Goal: Task Accomplishment & Management: Complete application form

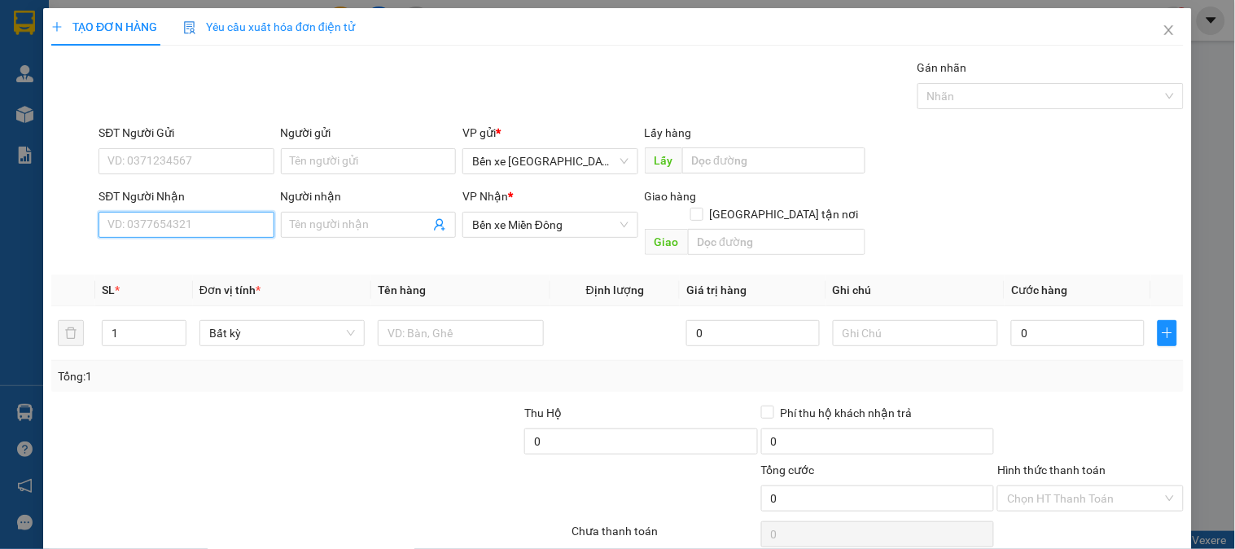
click at [252, 228] on input "SĐT Người Nhận" at bounding box center [185, 225] width 175 height 26
click at [180, 263] on div "0367502635 - KHÁCH" at bounding box center [184, 257] width 154 height 18
type input "0367502635"
type input "KHÁCH"
type input "CẦU VƯỢT TÂN THỚI HIỆP"
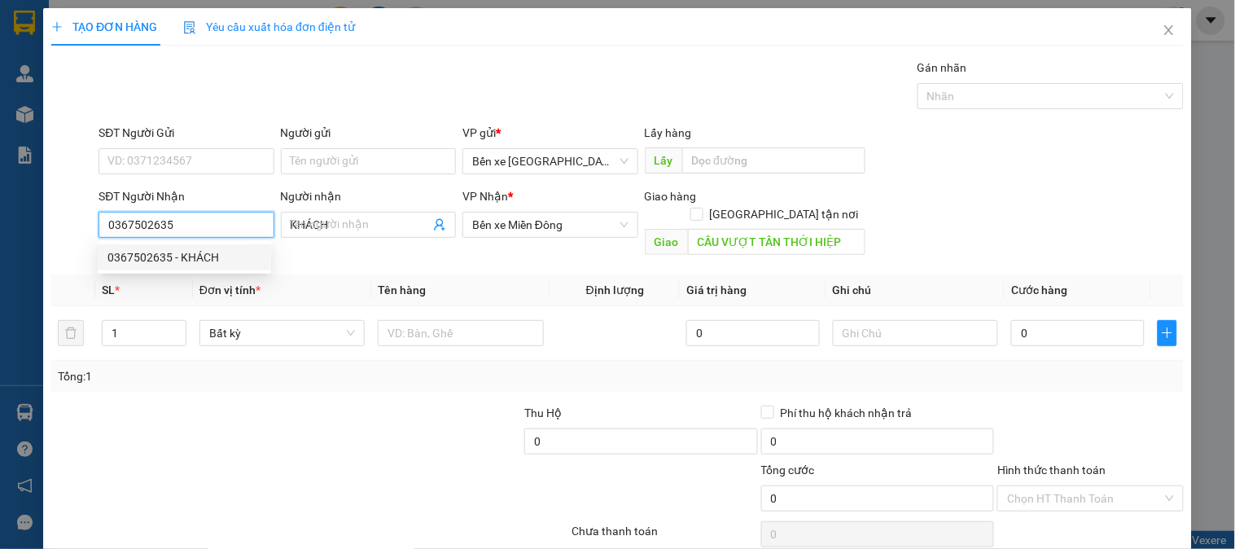
type input "50.000"
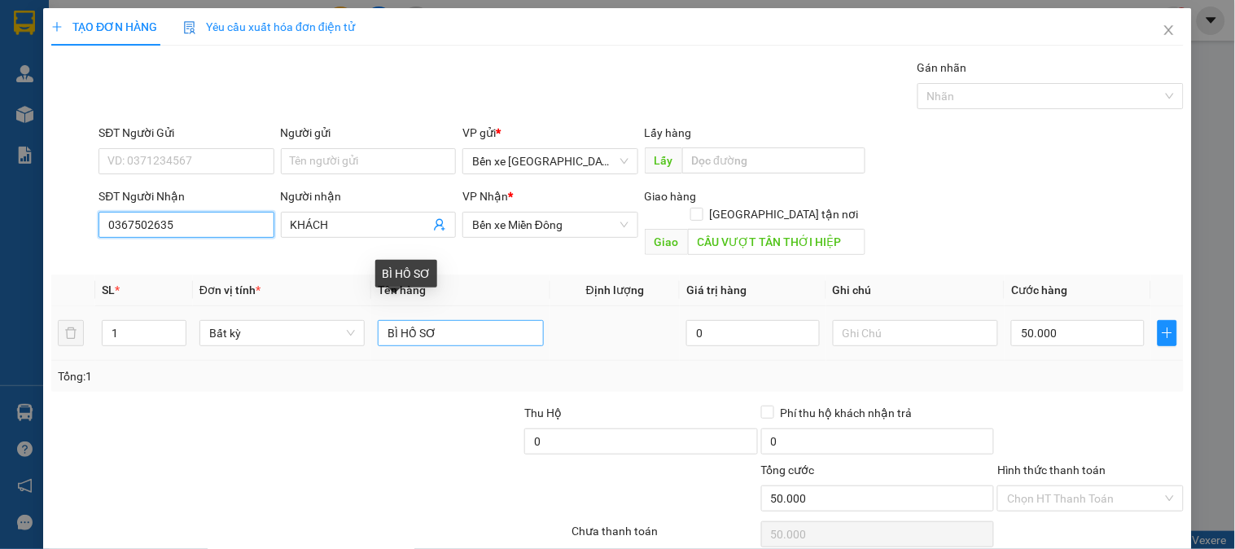
type input "0367502635"
drag, startPoint x: 444, startPoint y: 318, endPoint x: 317, endPoint y: 342, distance: 128.3
click at [317, 342] on tr "1 Bất kỳ BÌ HỒ SƠ 0 50.000" at bounding box center [617, 333] width 1132 height 55
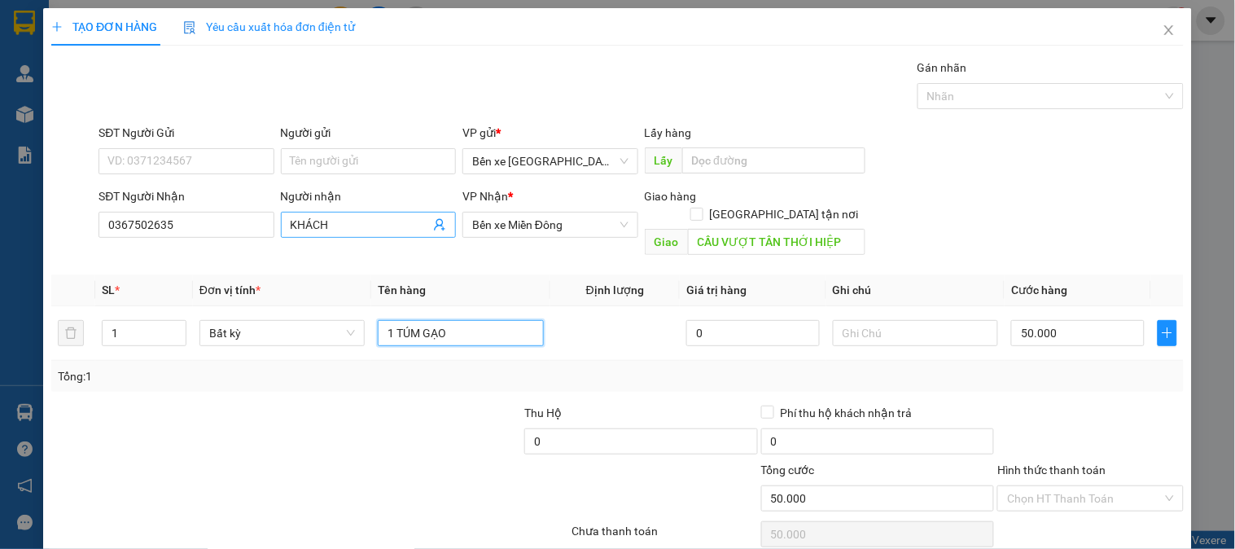
type input "1 TÚM GẠO"
click at [278, 248] on body "Kết quả tìm kiếm ( 0 ) Bộ lọc No Data thoa.rangdongbus 1 Quản Lý Quản lý khách …" at bounding box center [617, 274] width 1235 height 549
type input "ANG CÔNG"
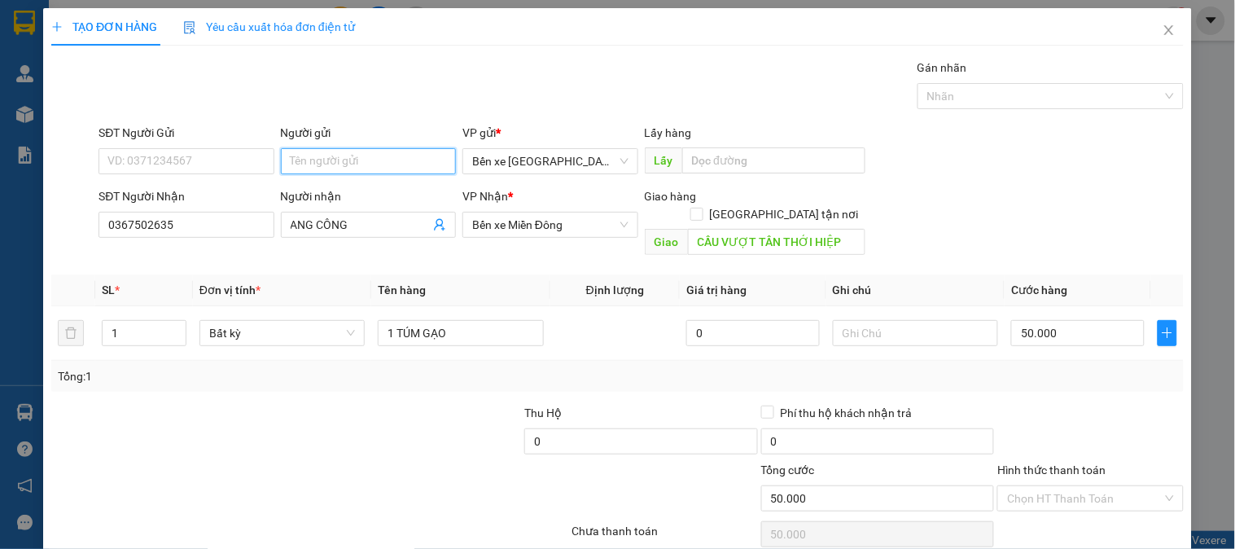
click at [335, 158] on input "Người gửi" at bounding box center [368, 161] width 175 height 26
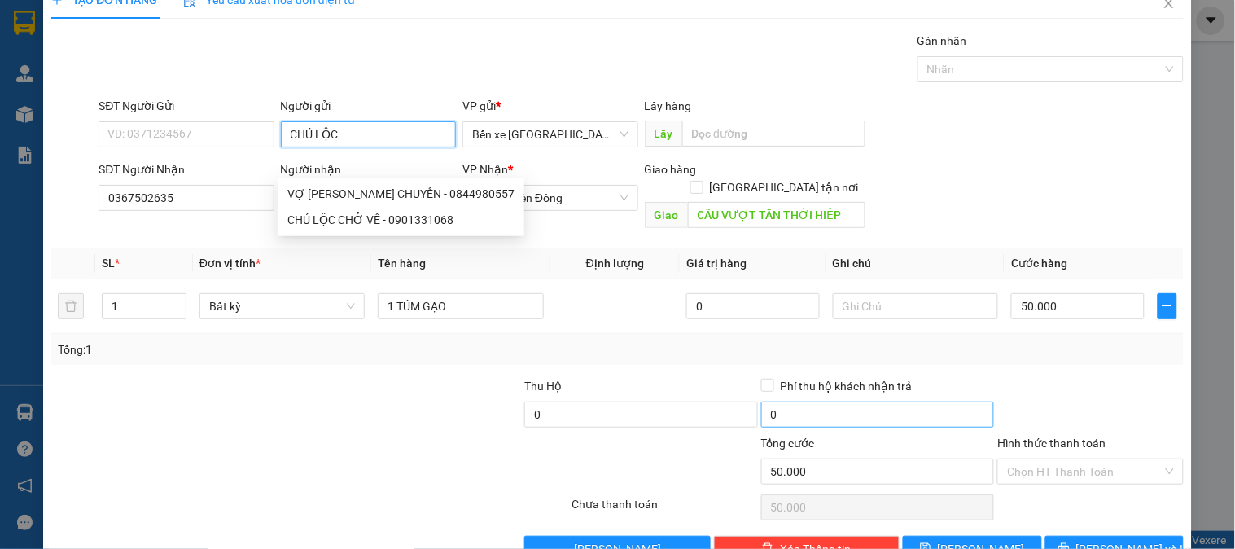
scroll to position [53, 0]
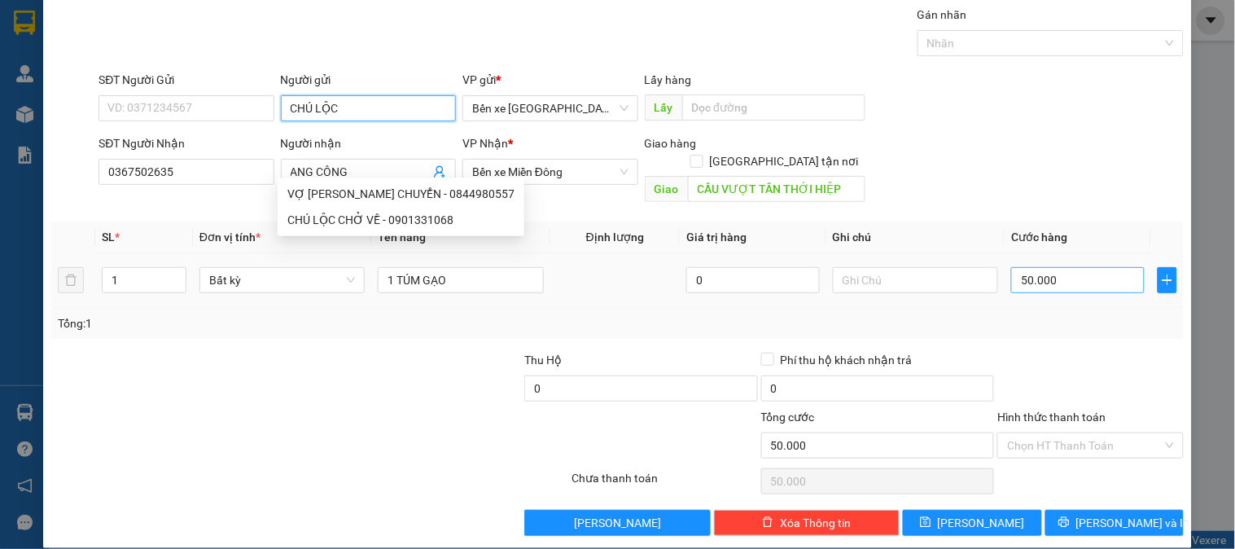
type input "CHÚ LỘC"
click at [1095, 267] on input "50.000" at bounding box center [1077, 280] width 133 height 26
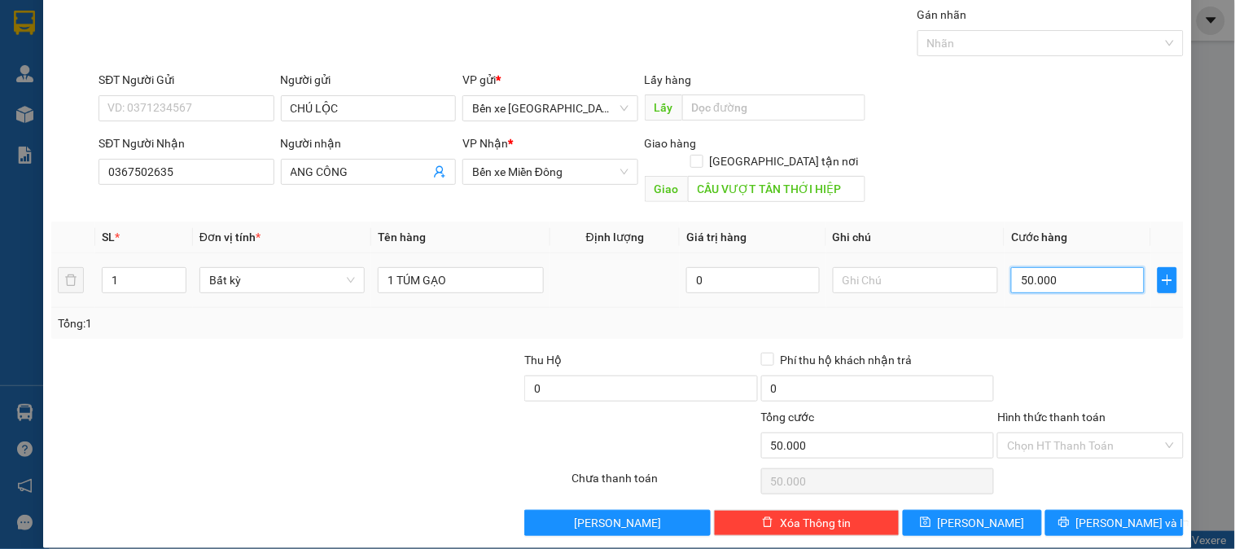
type input "6"
type input "60"
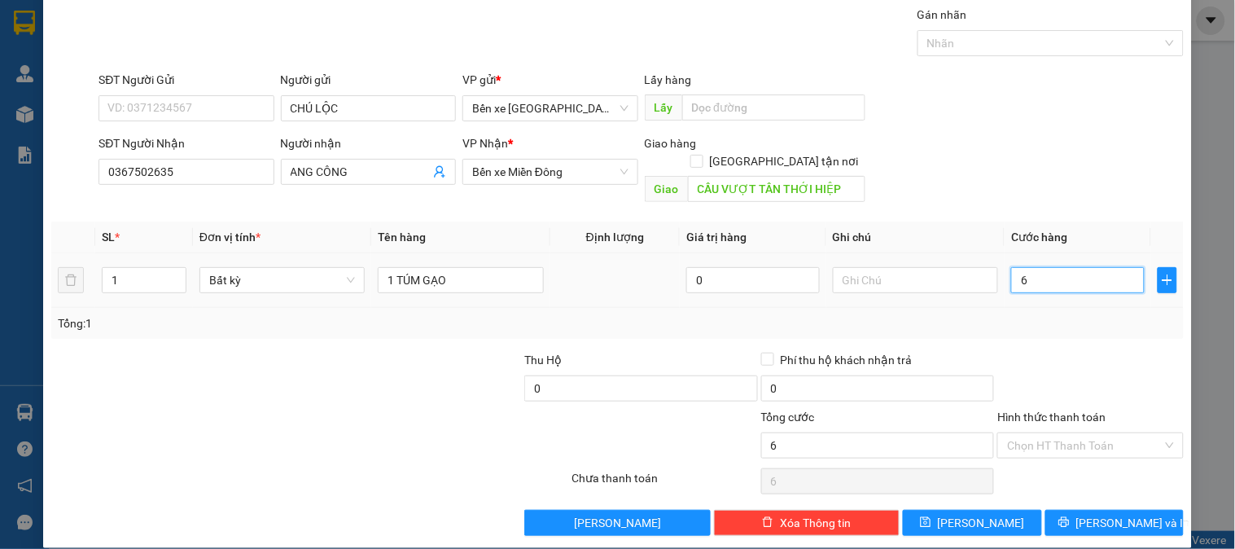
type input "60"
drag, startPoint x: 1034, startPoint y: 263, endPoint x: 947, endPoint y: 278, distance: 89.2
click at [948, 278] on tr "1 Bất kỳ 1 TÚM GẠO 0 60" at bounding box center [617, 280] width 1132 height 55
type input "0"
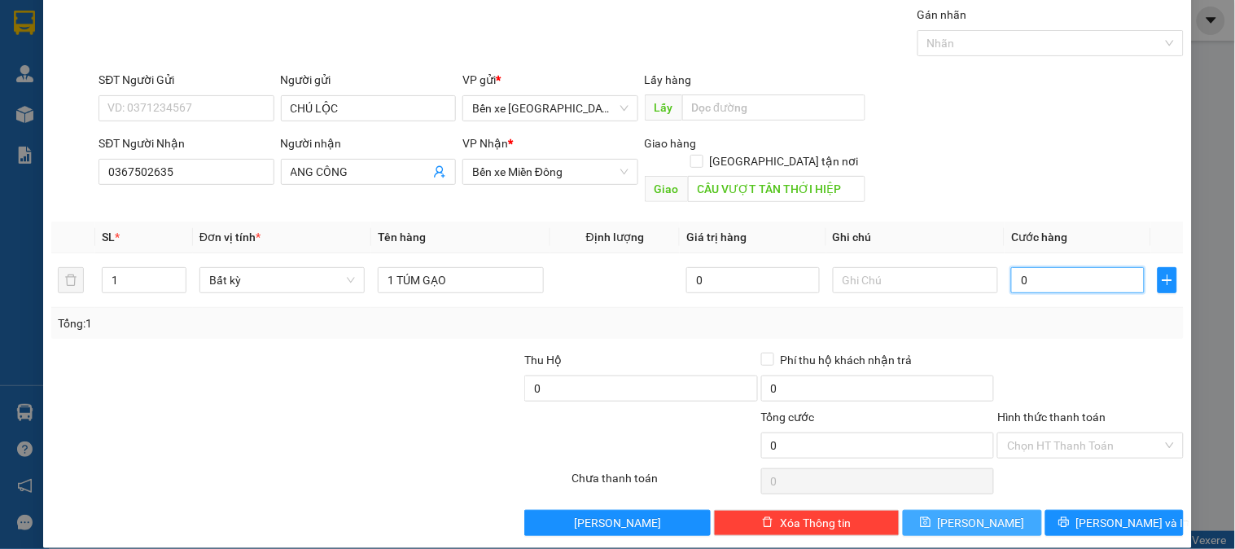
type input "0"
click at [973, 514] on span "[PERSON_NAME]" at bounding box center [981, 523] width 87 height 18
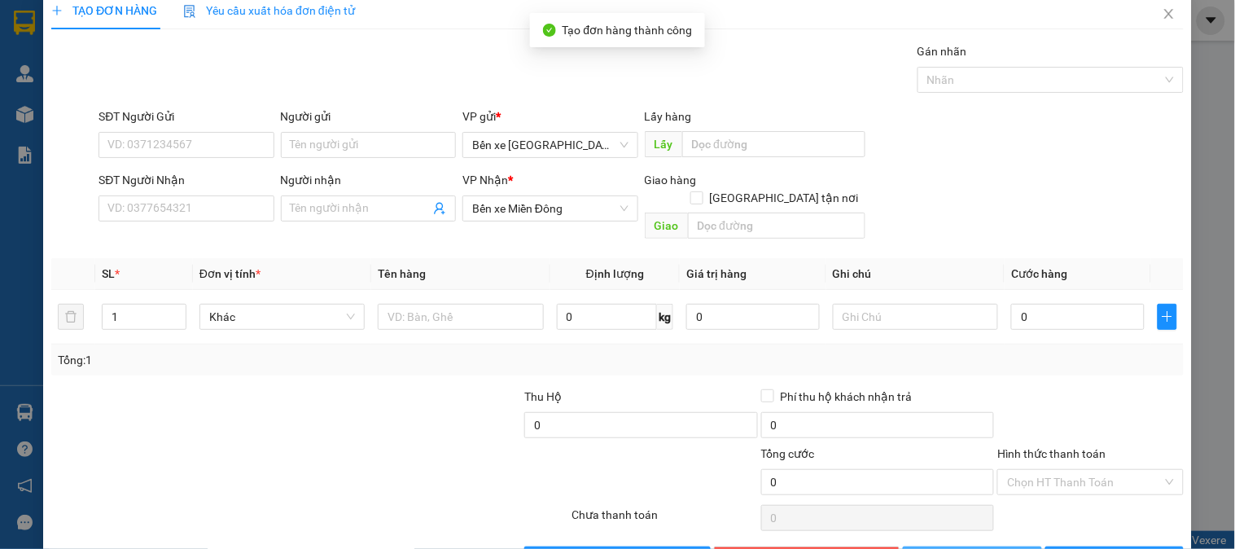
scroll to position [0, 0]
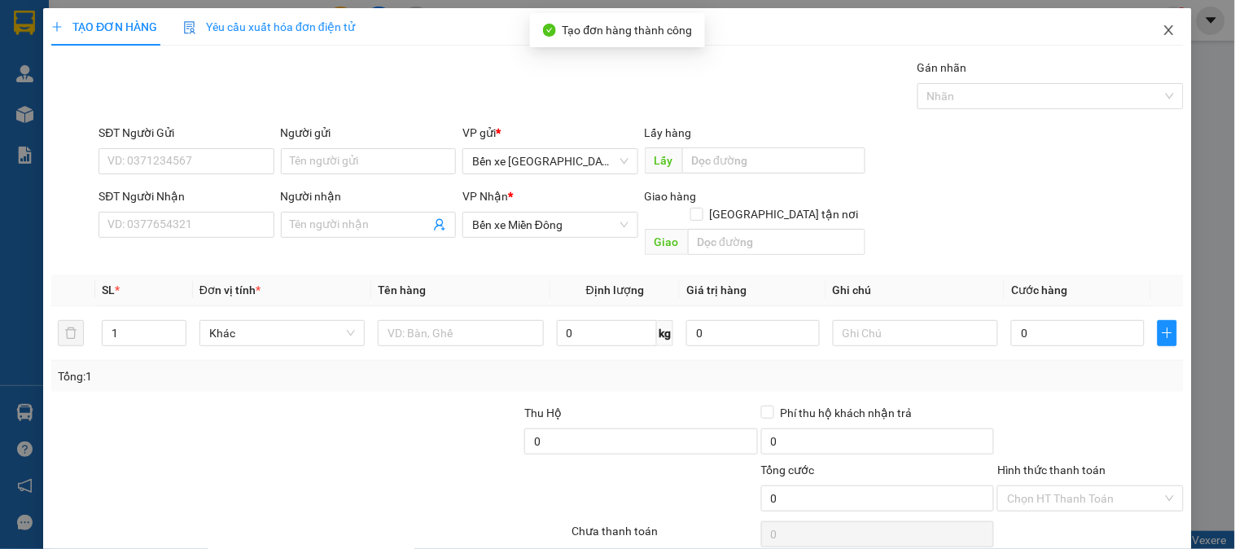
click at [1162, 29] on icon "close" at bounding box center [1168, 30] width 13 height 13
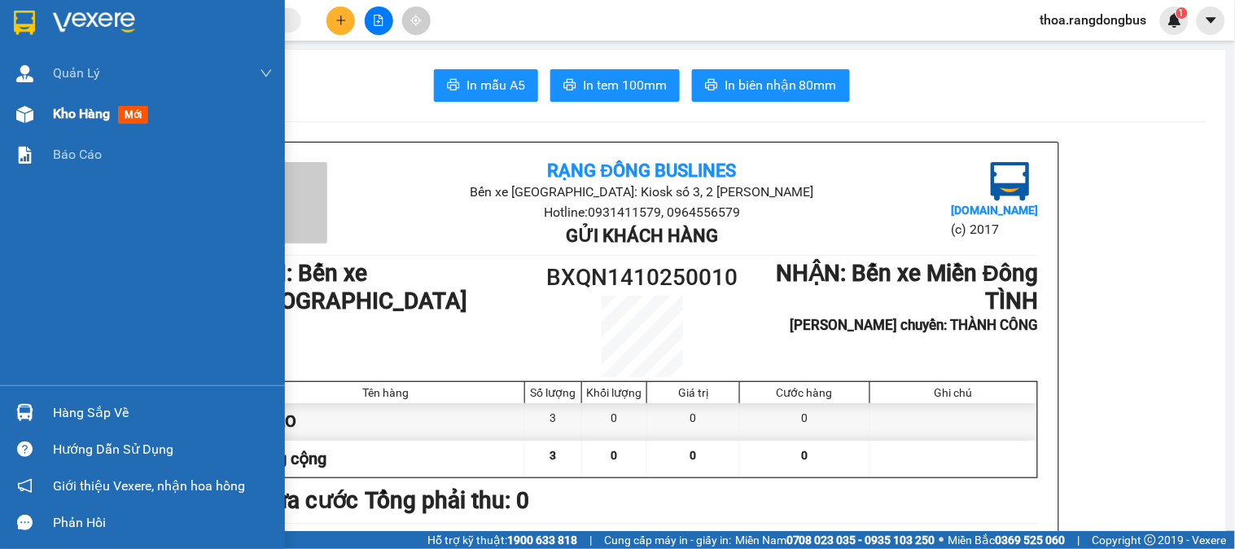
click at [79, 109] on span "Kho hàng" at bounding box center [81, 113] width 57 height 15
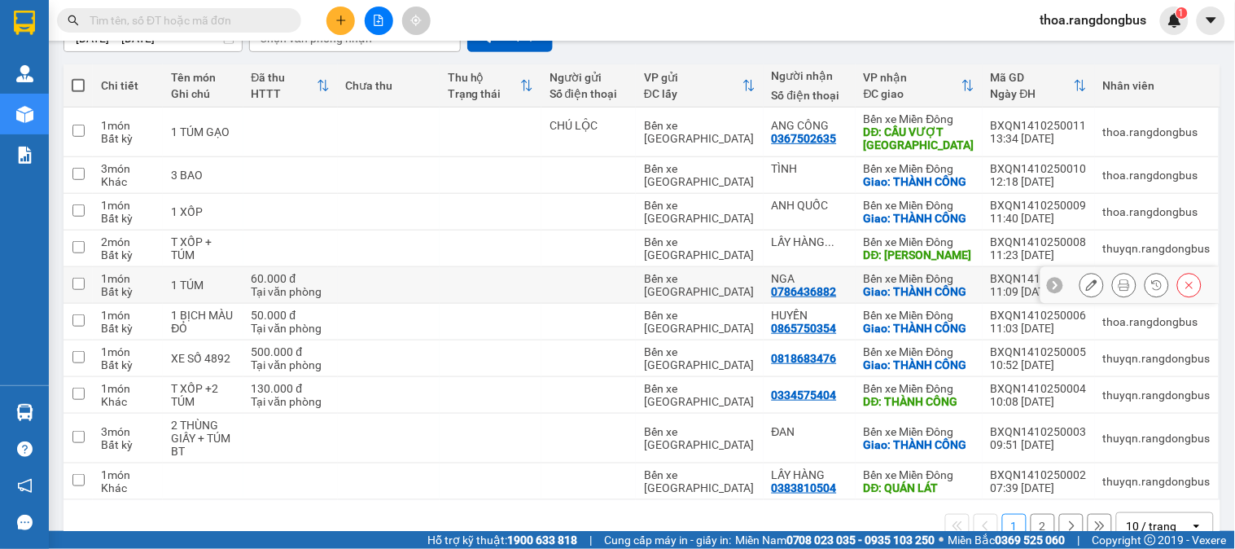
scroll to position [267, 0]
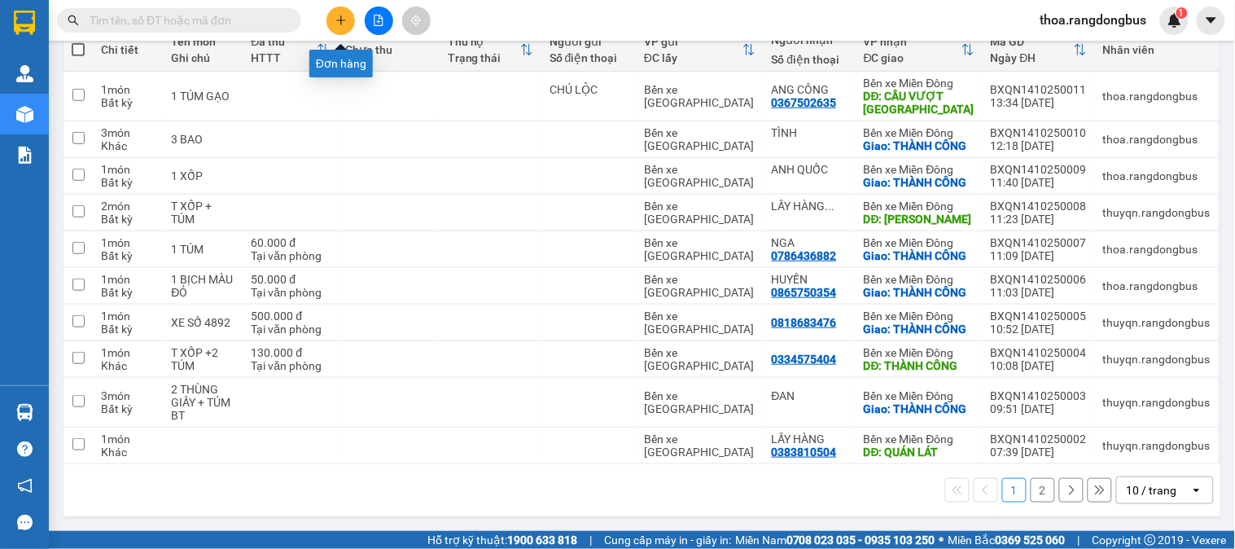
click at [352, 18] on button at bounding box center [340, 21] width 28 height 28
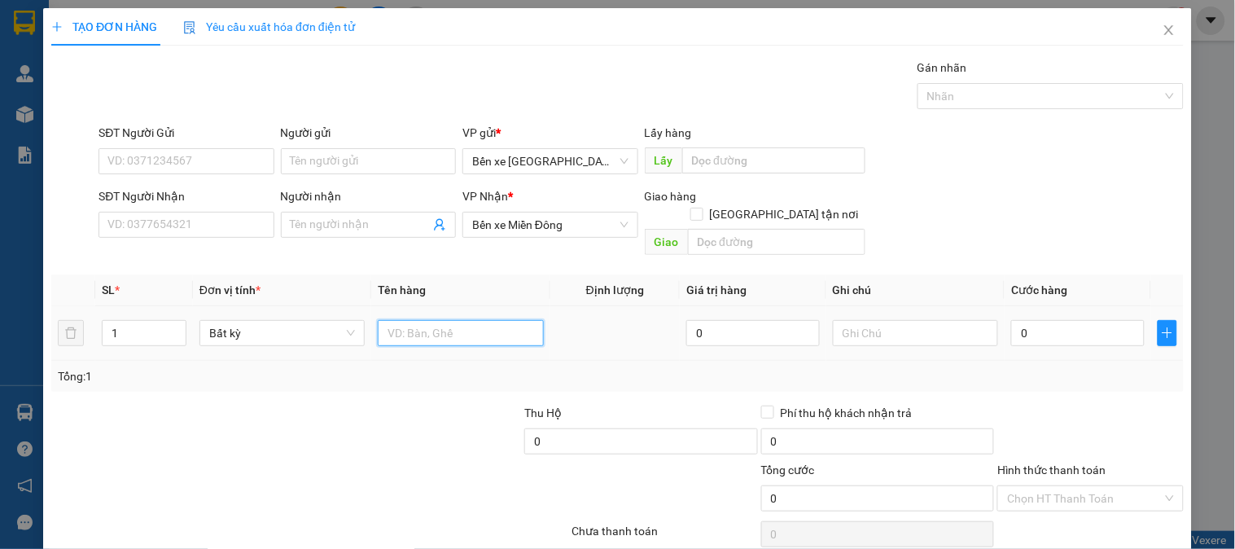
click at [477, 320] on input "text" at bounding box center [460, 333] width 165 height 26
click at [468, 323] on input "text" at bounding box center [460, 333] width 165 height 26
type input "1 GIẤY"
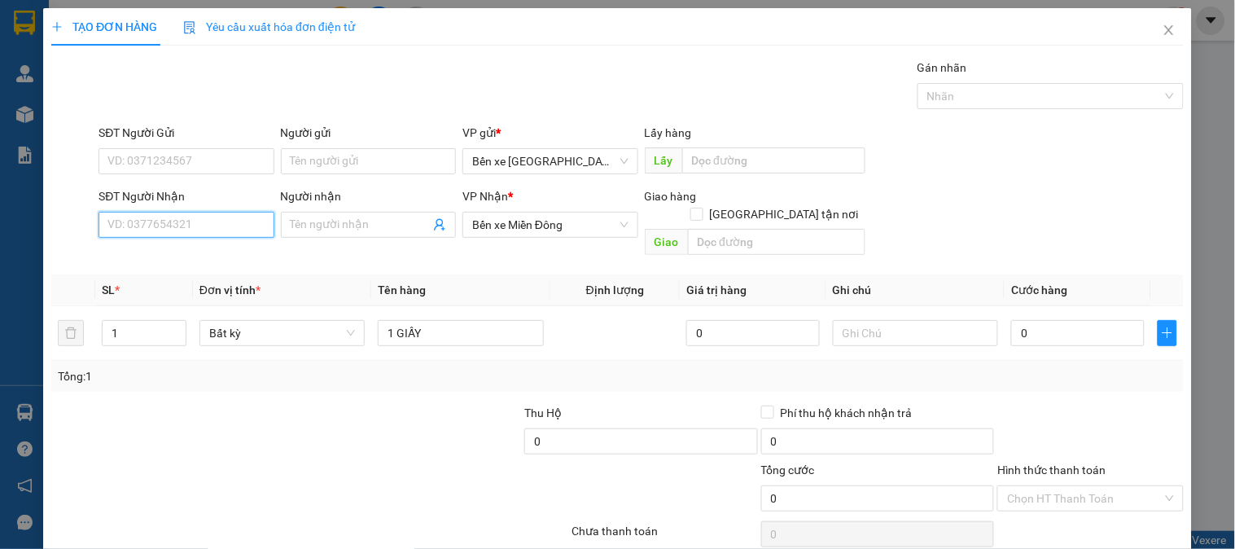
click at [173, 225] on input "SĐT Người Nhận" at bounding box center [185, 225] width 175 height 26
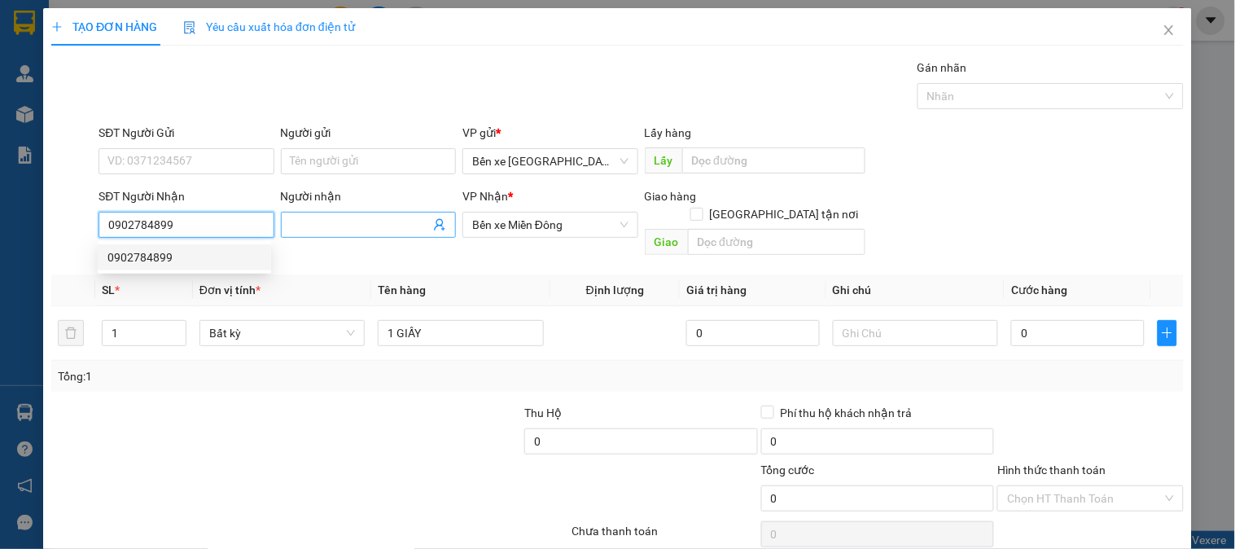
type input "0902784899"
click at [397, 216] on input "Người nhận" at bounding box center [360, 225] width 139 height 18
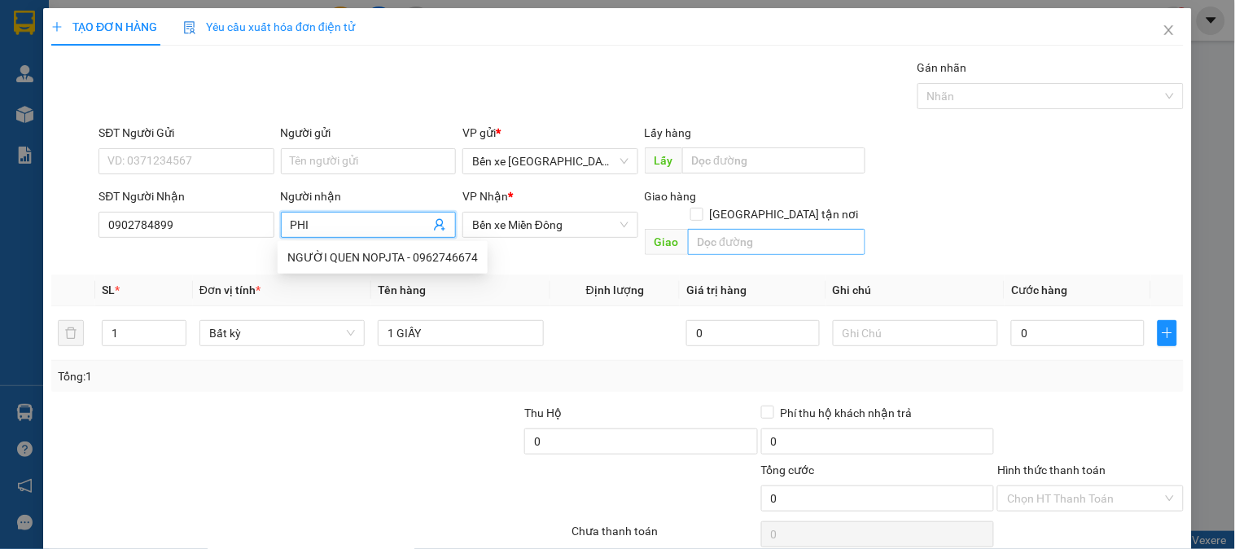
type input "PHI"
click at [729, 230] on input "text" at bounding box center [776, 242] width 177 height 26
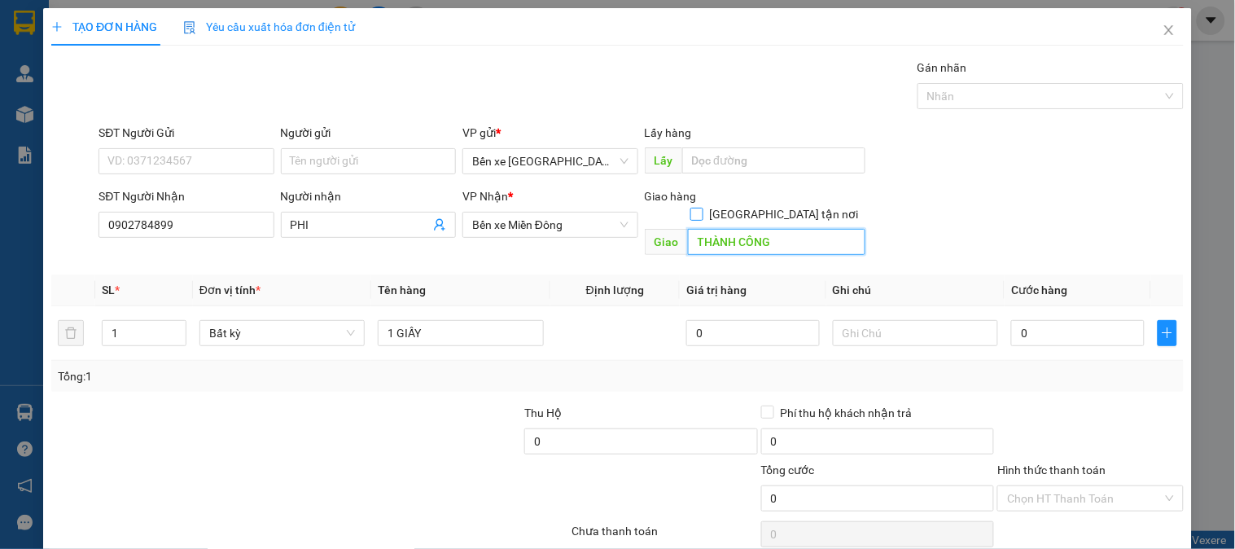
type input "THÀNH CÔNG"
click at [702, 208] on input "[GEOGRAPHIC_DATA] tận nơi" at bounding box center [695, 213] width 11 height 11
checkbox input "true"
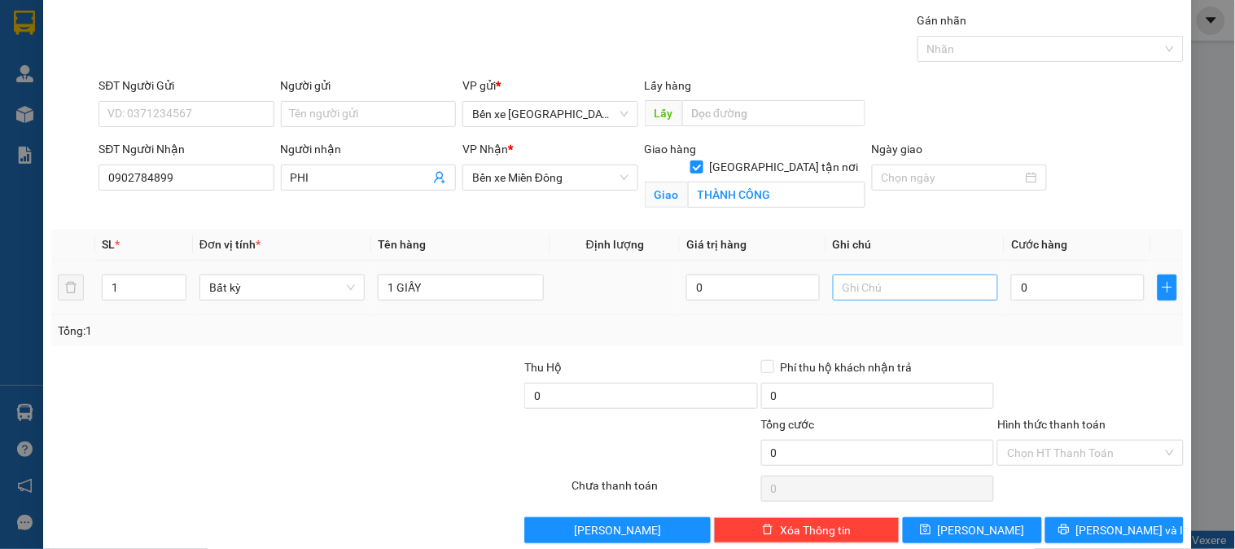
scroll to position [73, 0]
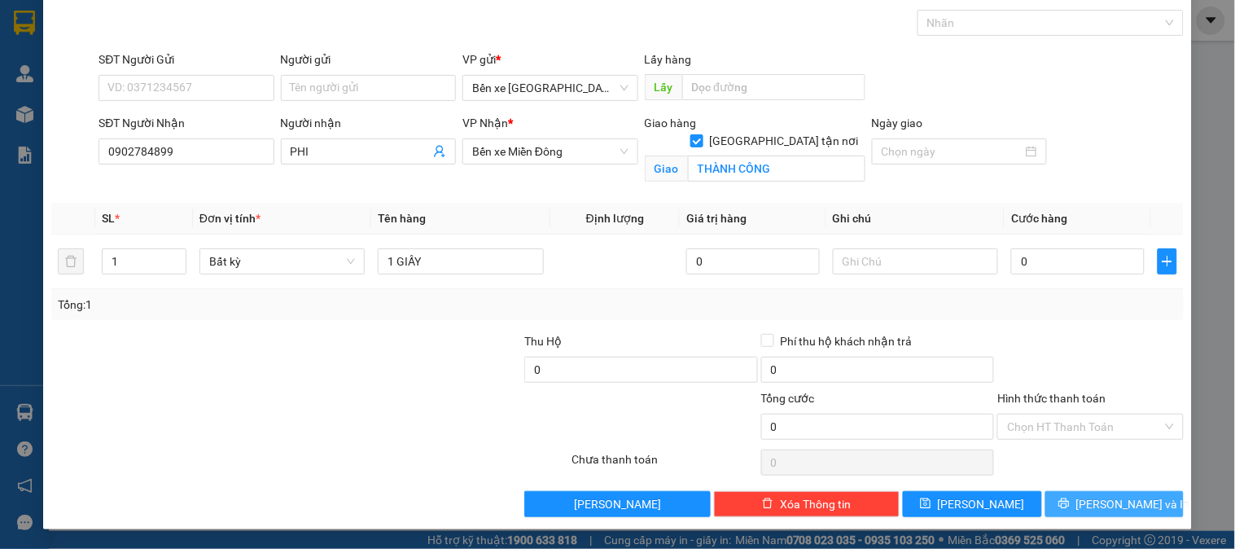
click at [1056, 500] on button "[PERSON_NAME] và In" at bounding box center [1114, 504] width 138 height 26
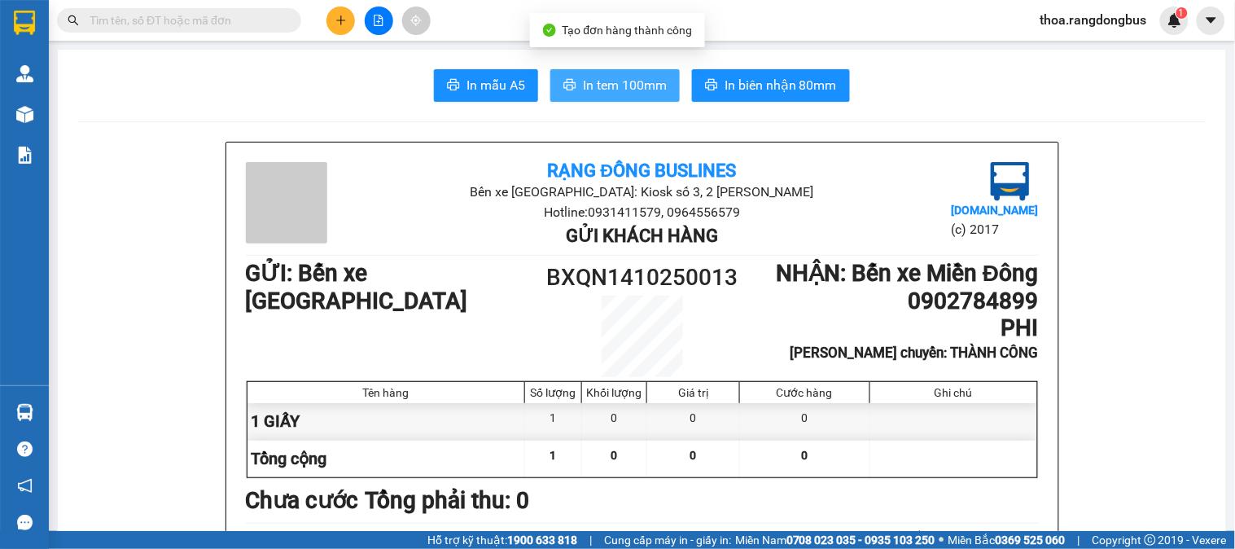
click at [596, 75] on span "In tem 100mm" at bounding box center [625, 85] width 84 height 20
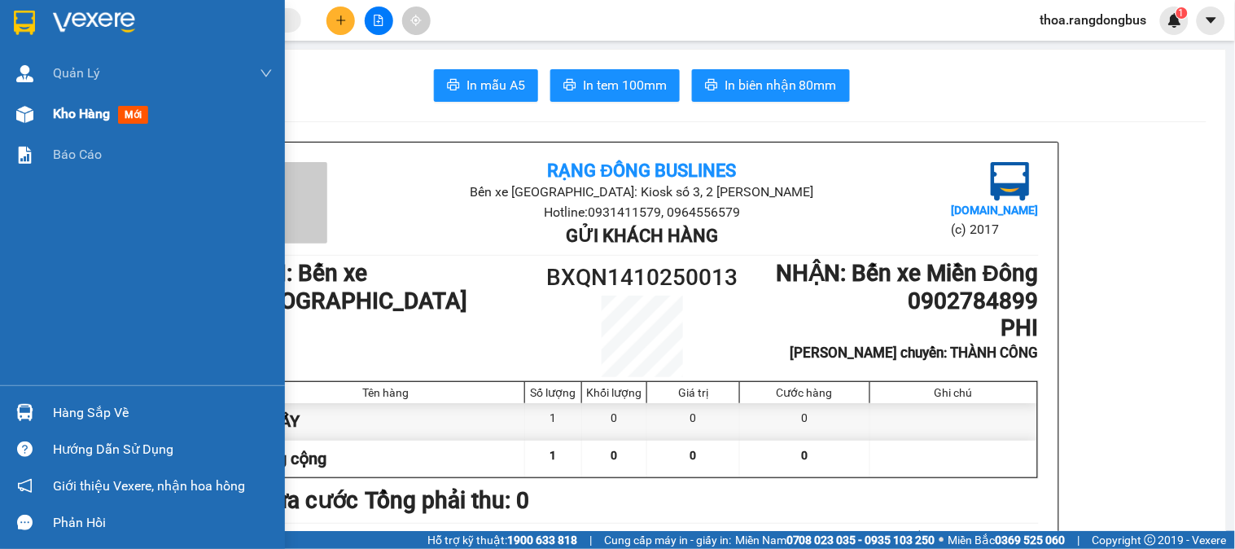
click at [107, 112] on span "Kho hàng" at bounding box center [81, 113] width 57 height 15
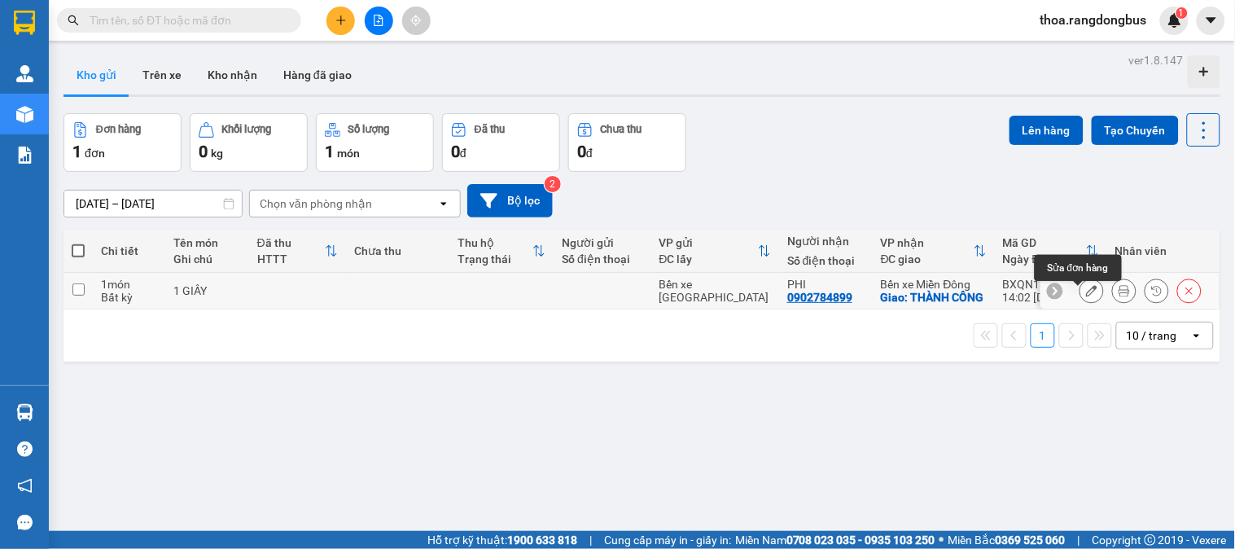
click at [1086, 291] on icon at bounding box center [1091, 290] width 11 height 11
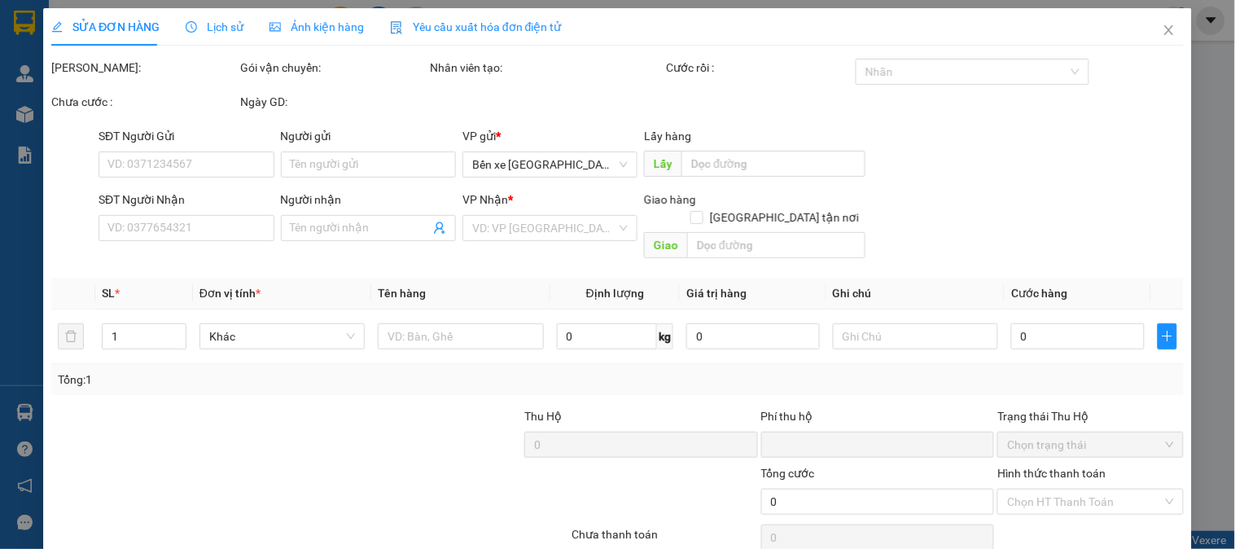
type input "0902784899"
type input "PHI"
checkbox input "true"
type input "THÀNH CÔNG"
type input "0"
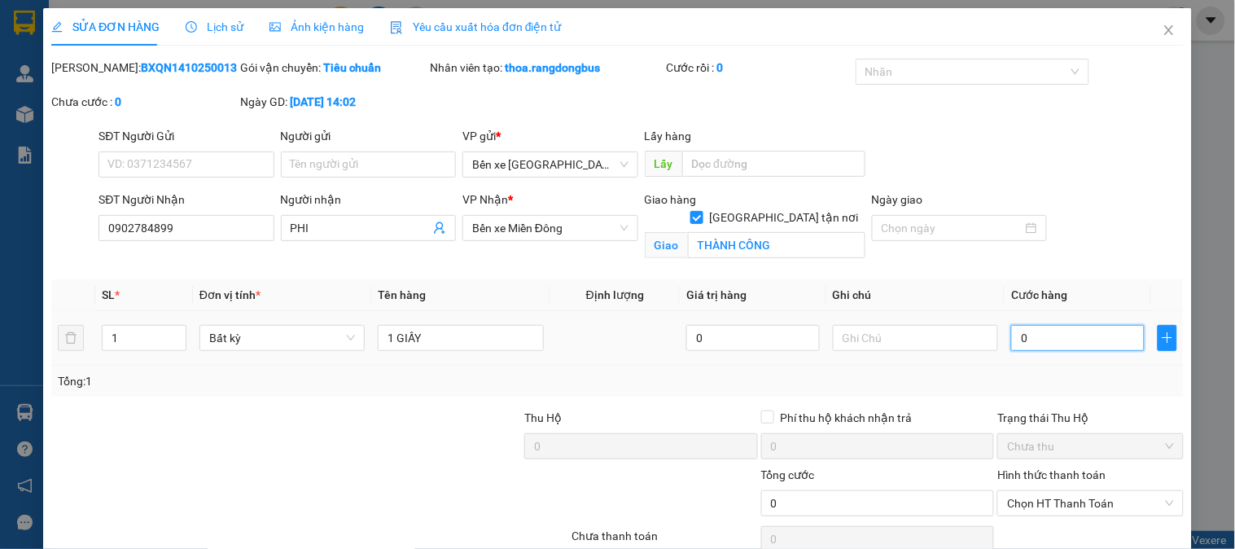
click at [1063, 344] on input "0" at bounding box center [1077, 338] width 133 height 26
type input "6"
type input "60"
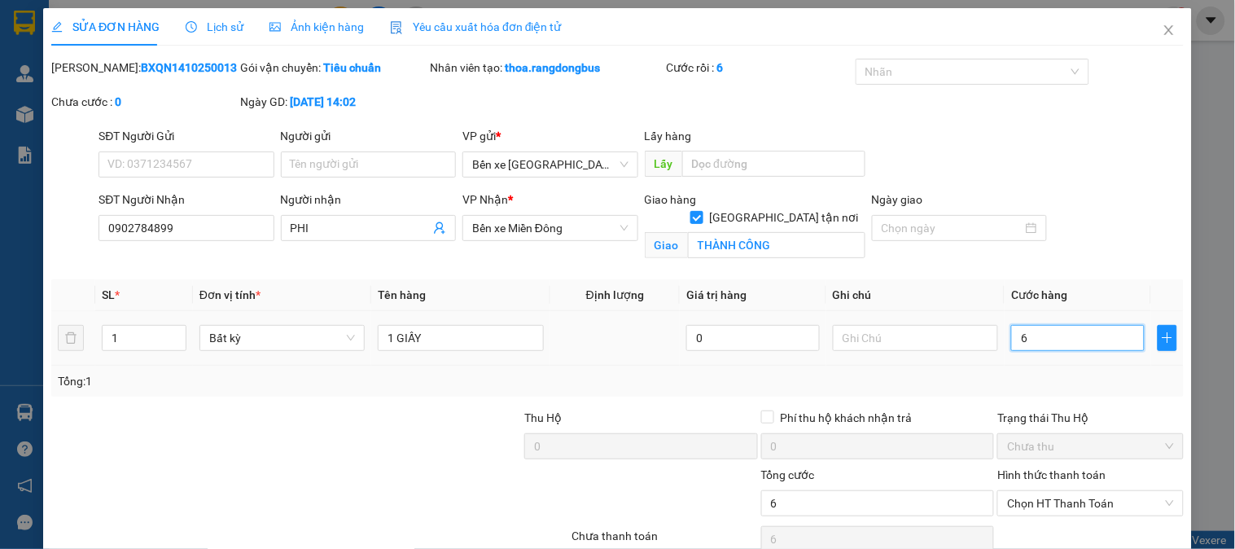
type input "60"
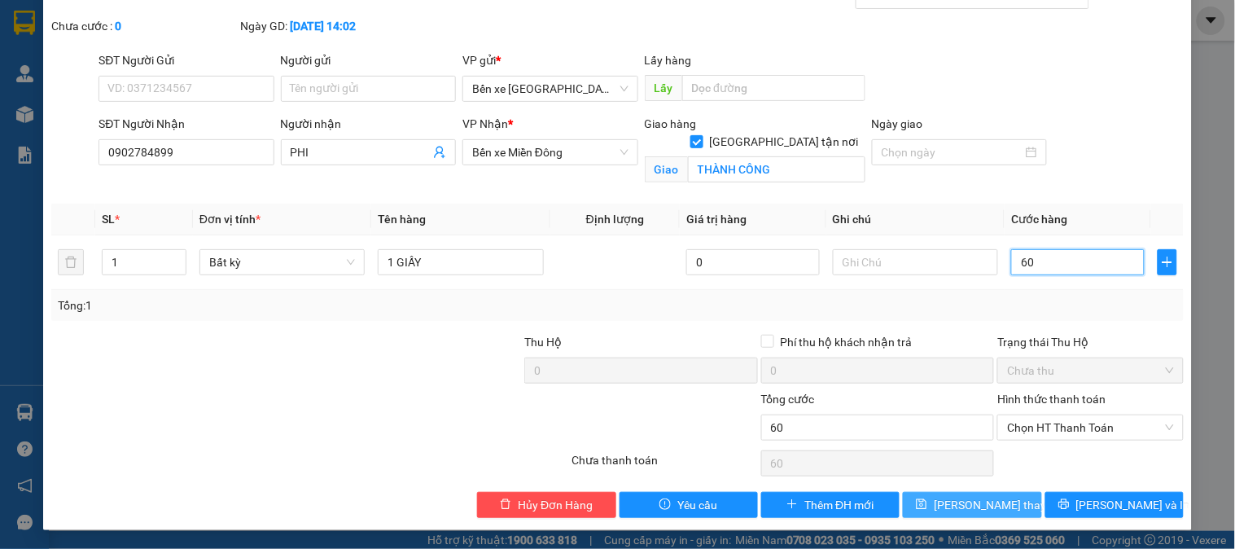
type input "60"
type input "60.000"
click at [995, 501] on span "Lưu thay đổi" at bounding box center [999, 505] width 130 height 18
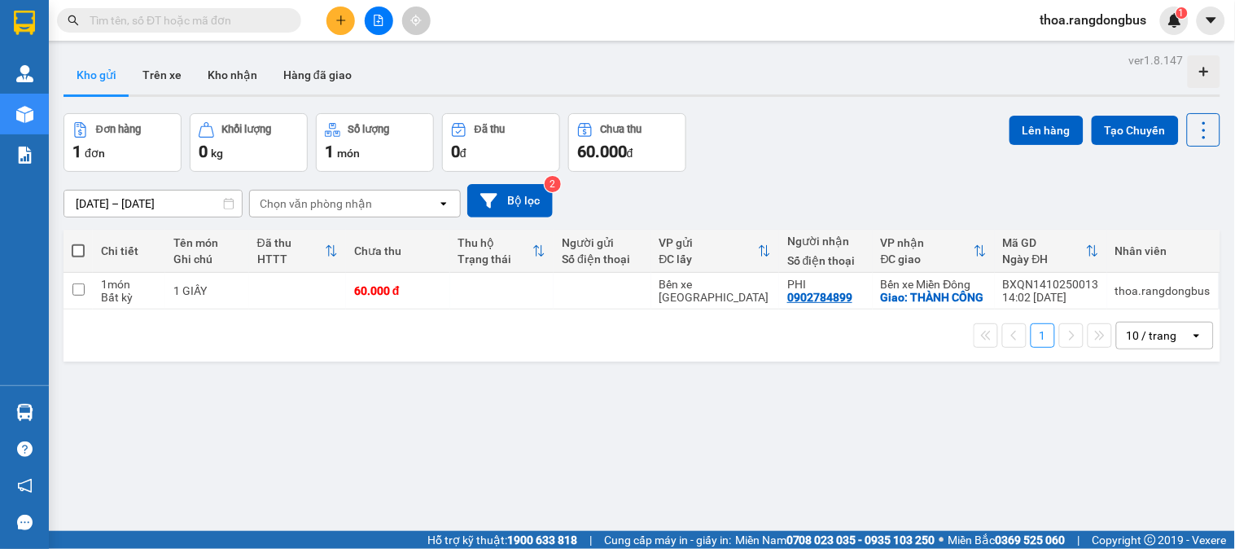
click at [83, 247] on span at bounding box center [78, 250] width 13 height 13
click at [78, 243] on input "checkbox" at bounding box center [78, 243] width 0 height 0
checkbox input "true"
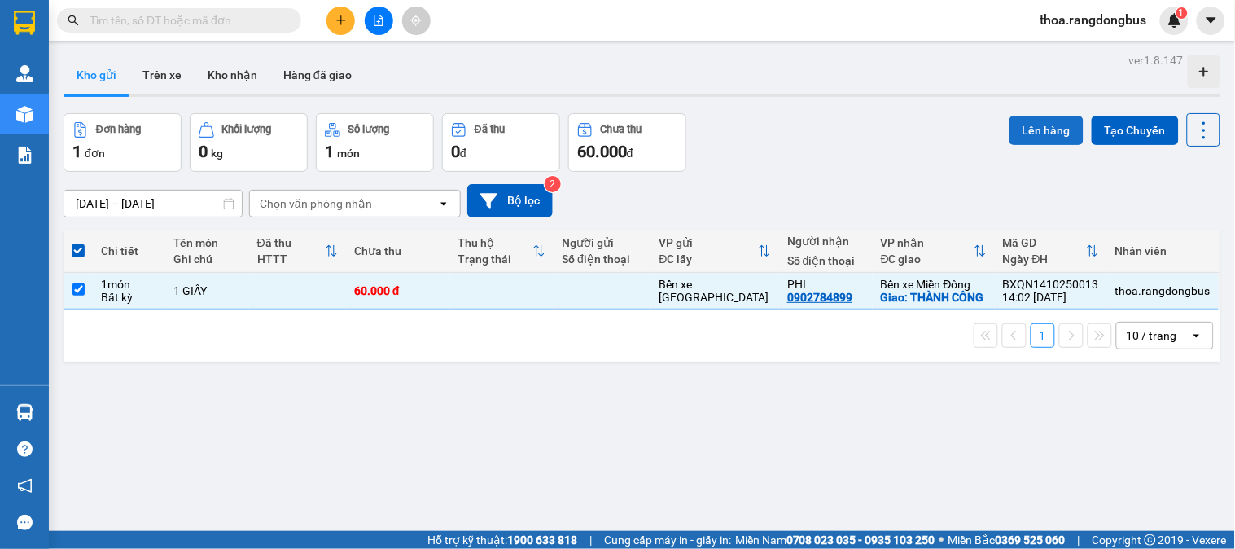
click at [1031, 127] on button "Lên hàng" at bounding box center [1046, 130] width 74 height 29
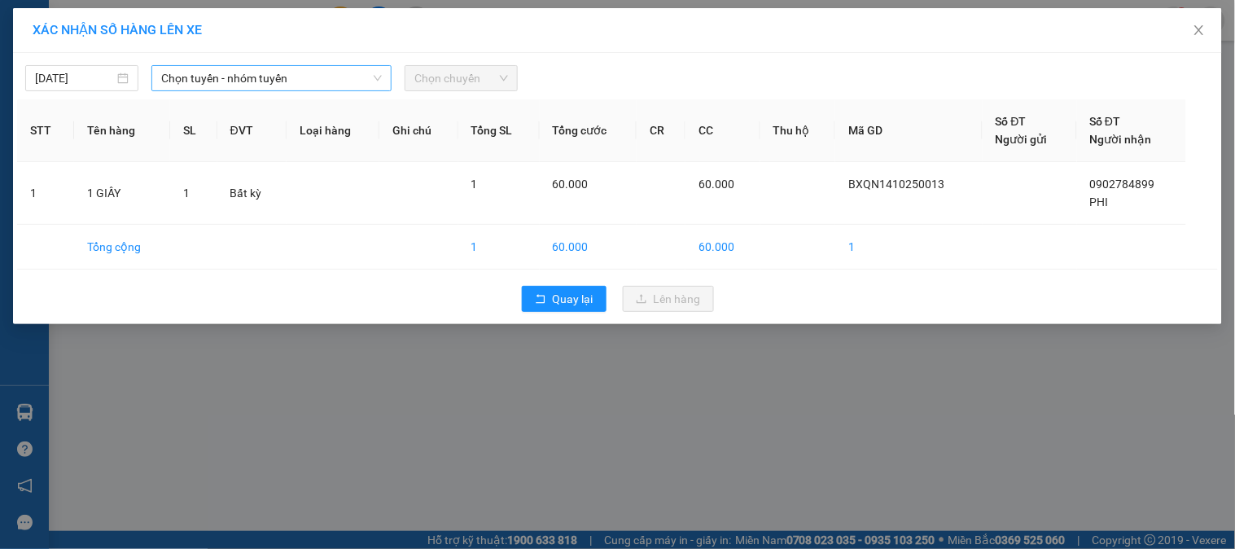
click at [286, 71] on span "Chọn tuyến - nhóm tuyến" at bounding box center [271, 78] width 221 height 24
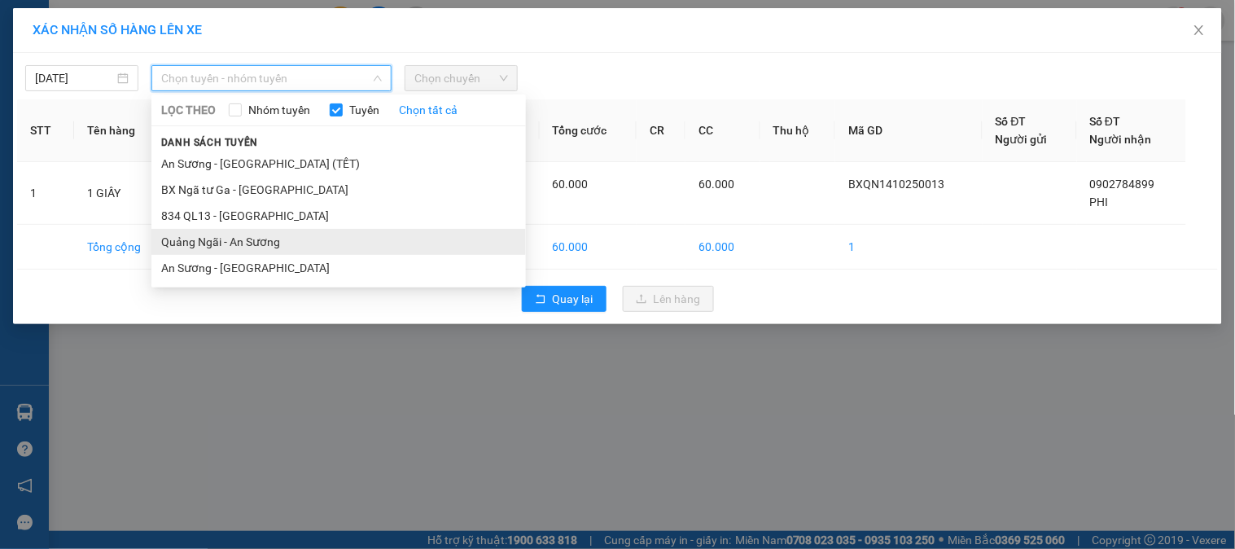
click at [246, 230] on li "Quảng Ngãi - An Sương" at bounding box center [338, 242] width 374 height 26
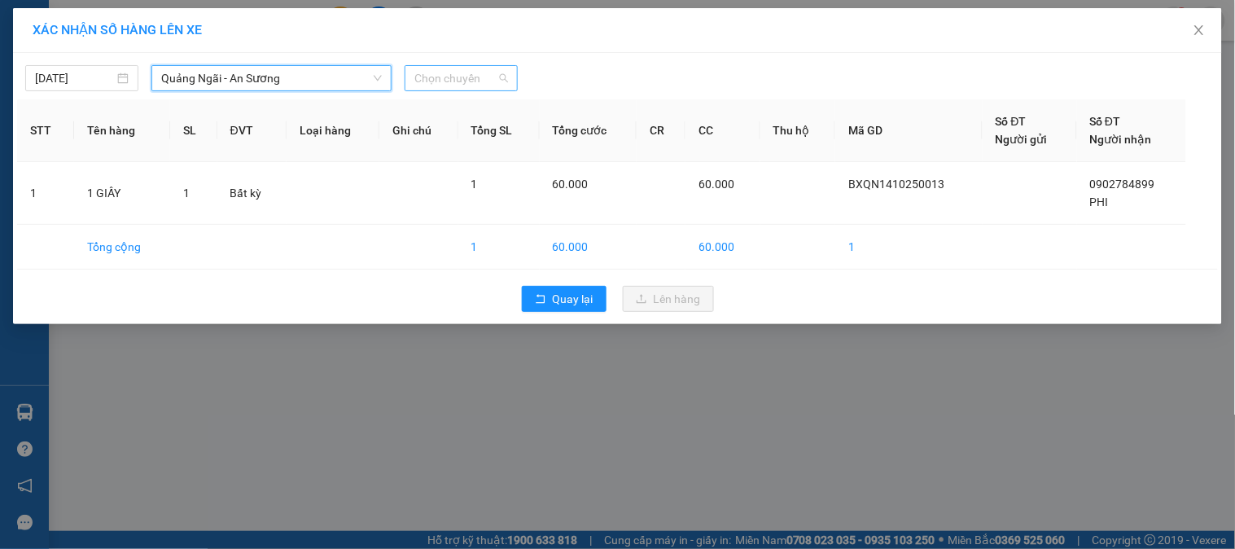
click at [459, 73] on span "Chọn chuyến" at bounding box center [461, 78] width 94 height 24
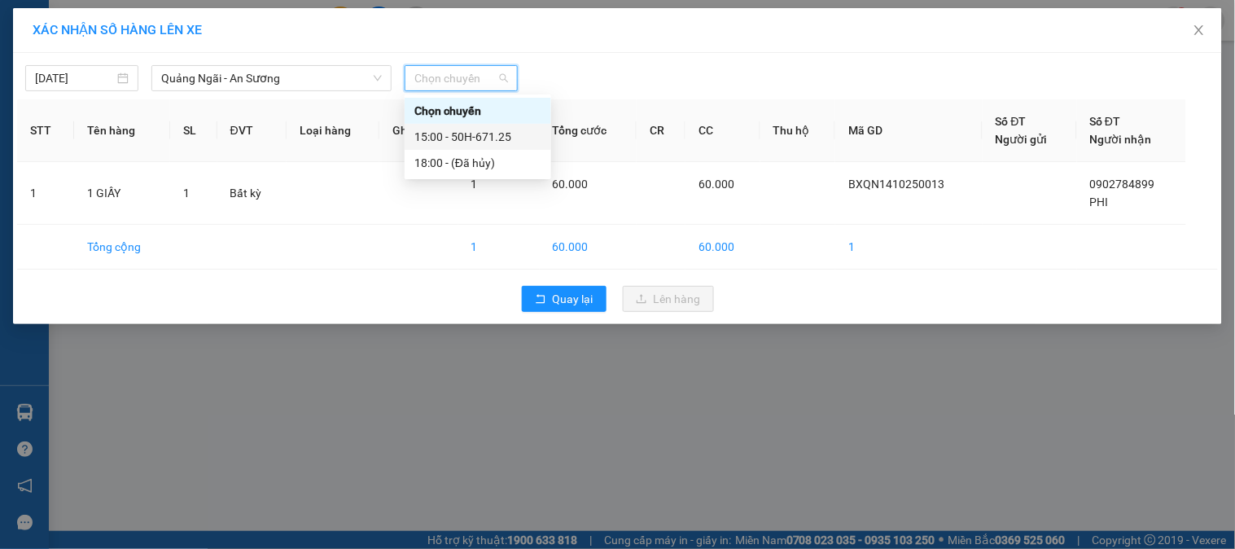
click at [469, 131] on div "15:00 - 50H-671.25" at bounding box center [477, 137] width 127 height 18
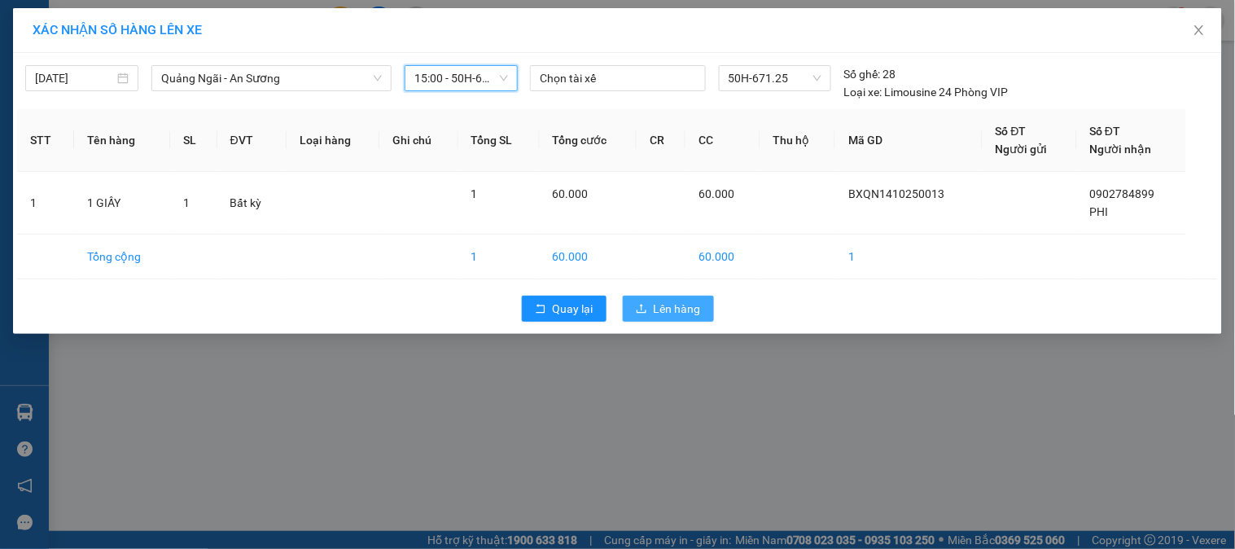
click at [656, 304] on span "Lên hàng" at bounding box center [677, 309] width 47 height 18
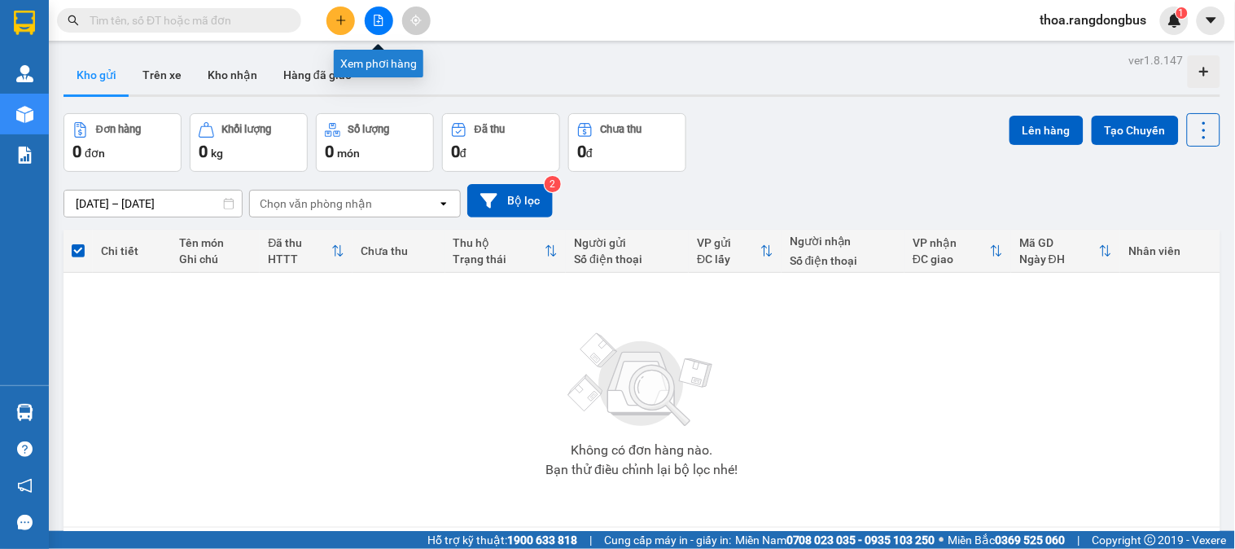
click at [375, 20] on icon "file-add" at bounding box center [378, 20] width 11 height 11
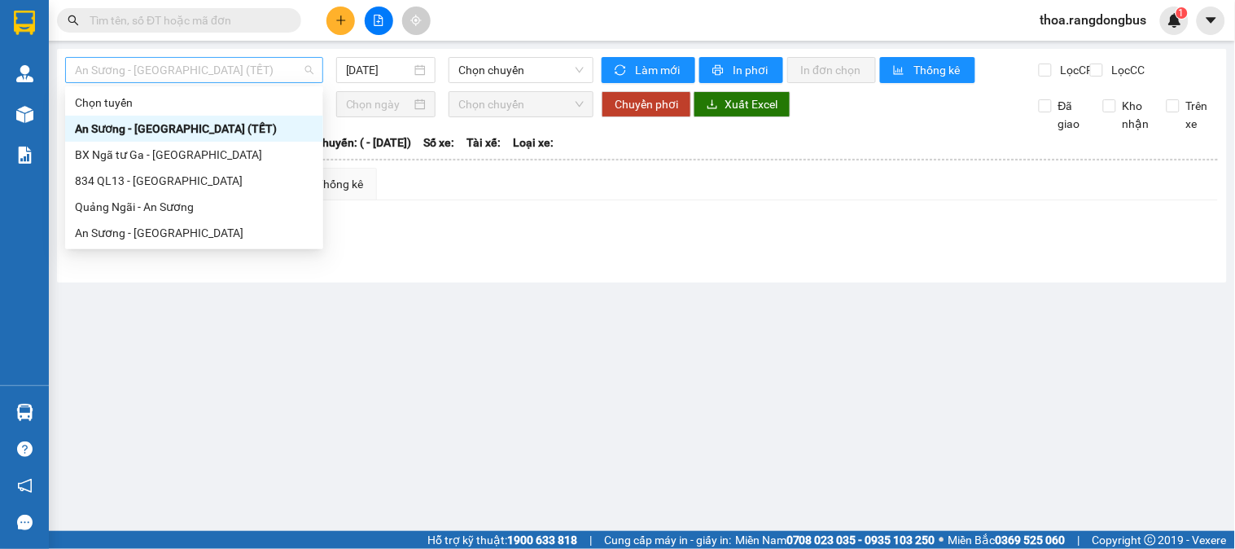
click at [140, 75] on span "An Sương - Quảng Ngãi (TẾT)" at bounding box center [194, 70] width 238 height 24
click at [136, 209] on div "Quảng Ngãi - An Sương" at bounding box center [194, 207] width 238 height 18
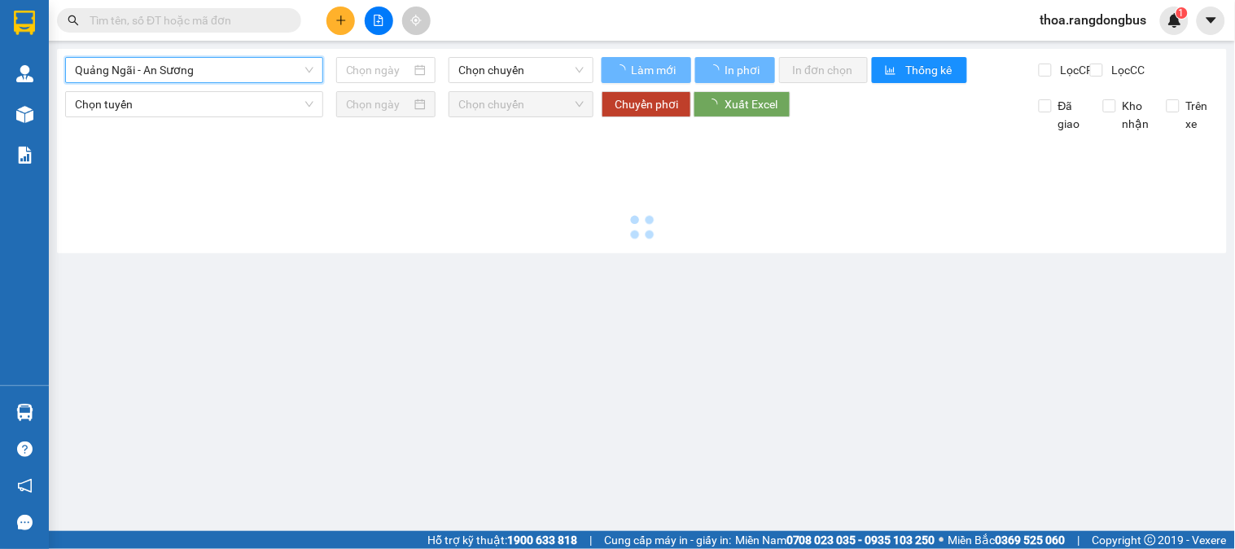
type input "[DATE]"
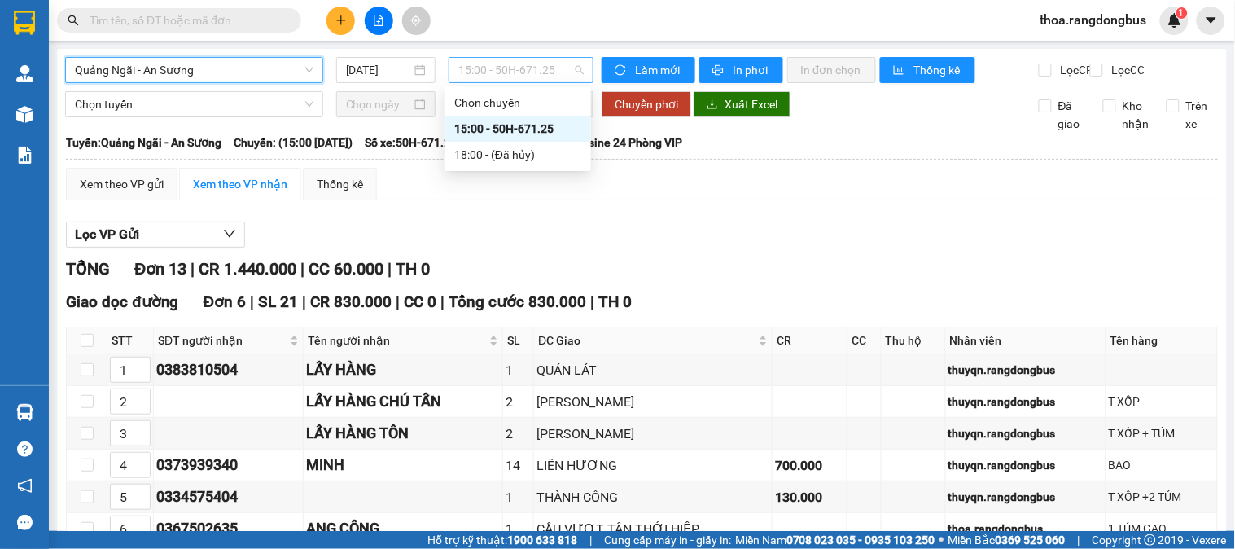
click at [509, 62] on span "15:00 - 50H-671.25" at bounding box center [520, 70] width 125 height 24
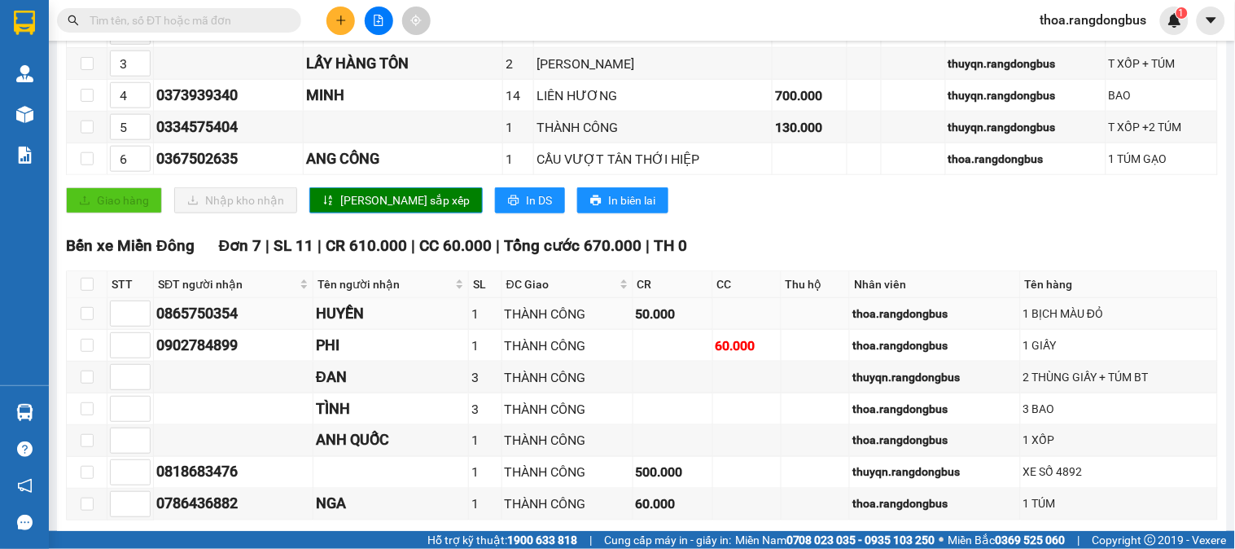
scroll to position [460, 0]
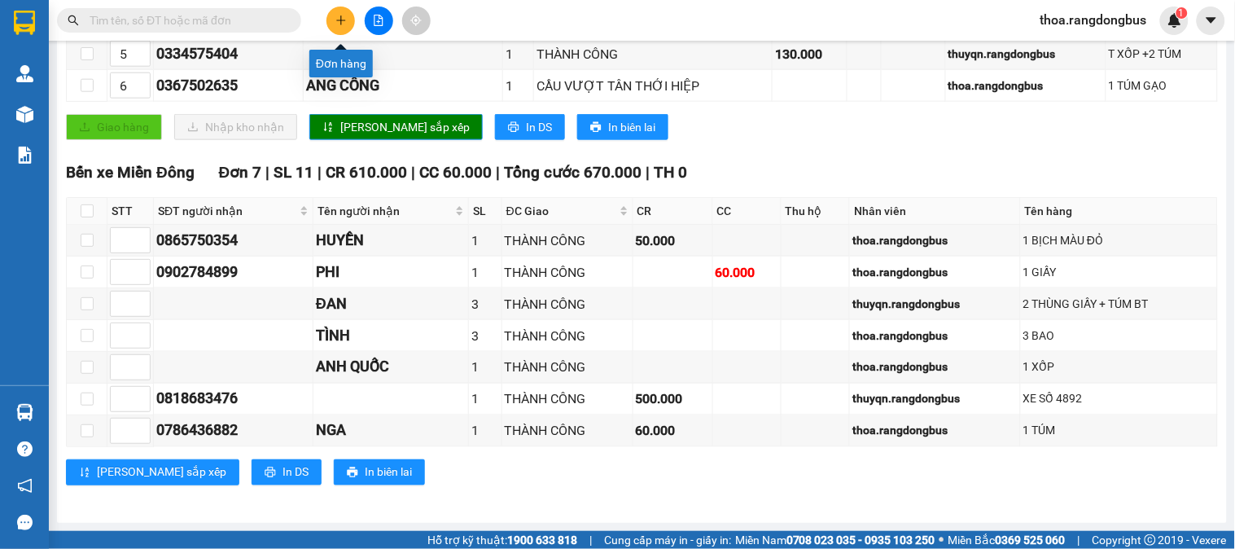
click at [339, 17] on icon "plus" at bounding box center [340, 20] width 11 height 11
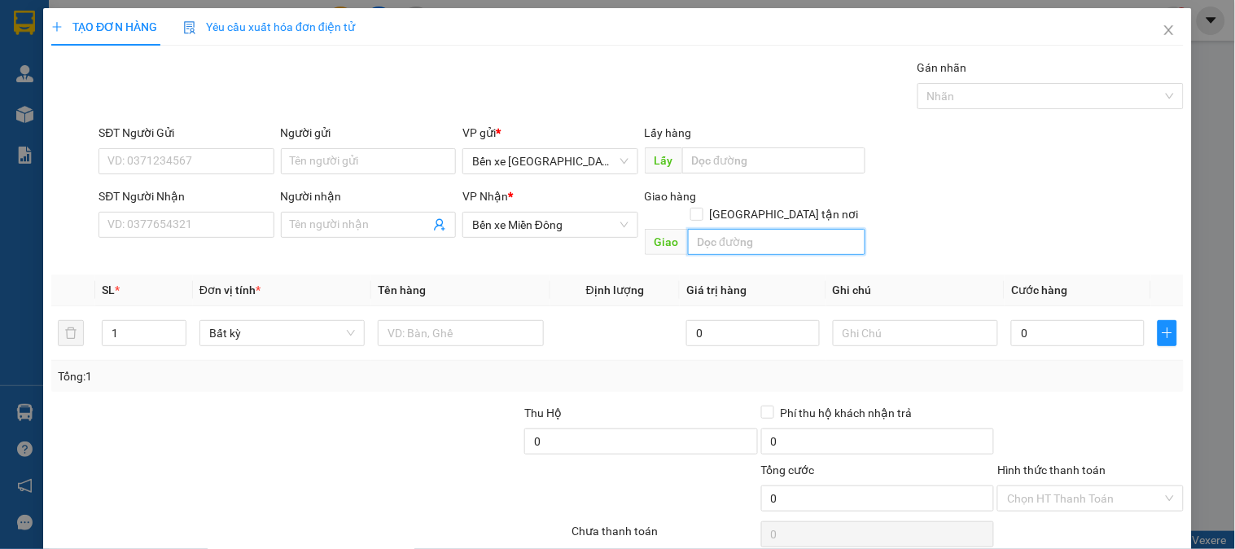
click at [718, 229] on input "text" at bounding box center [776, 242] width 177 height 26
